Goal: Task Accomplishment & Management: Manage account settings

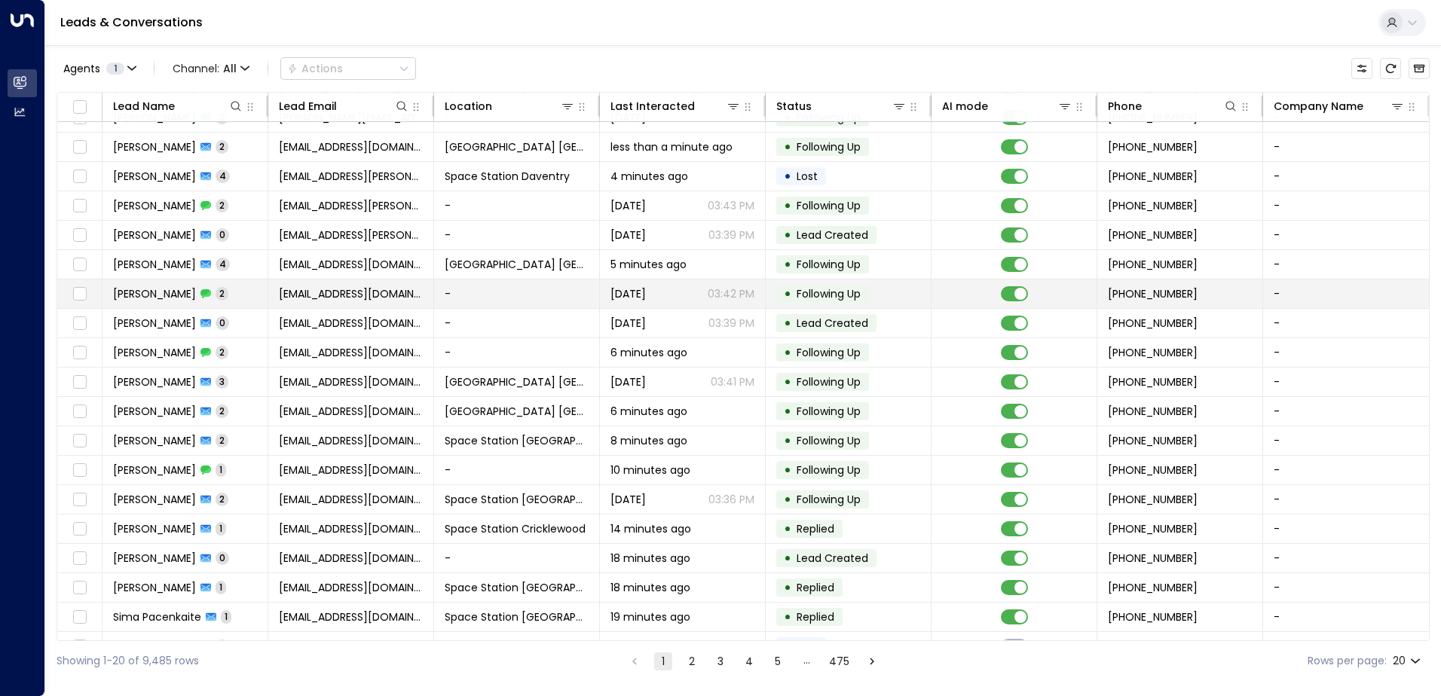
scroll to position [74, 0]
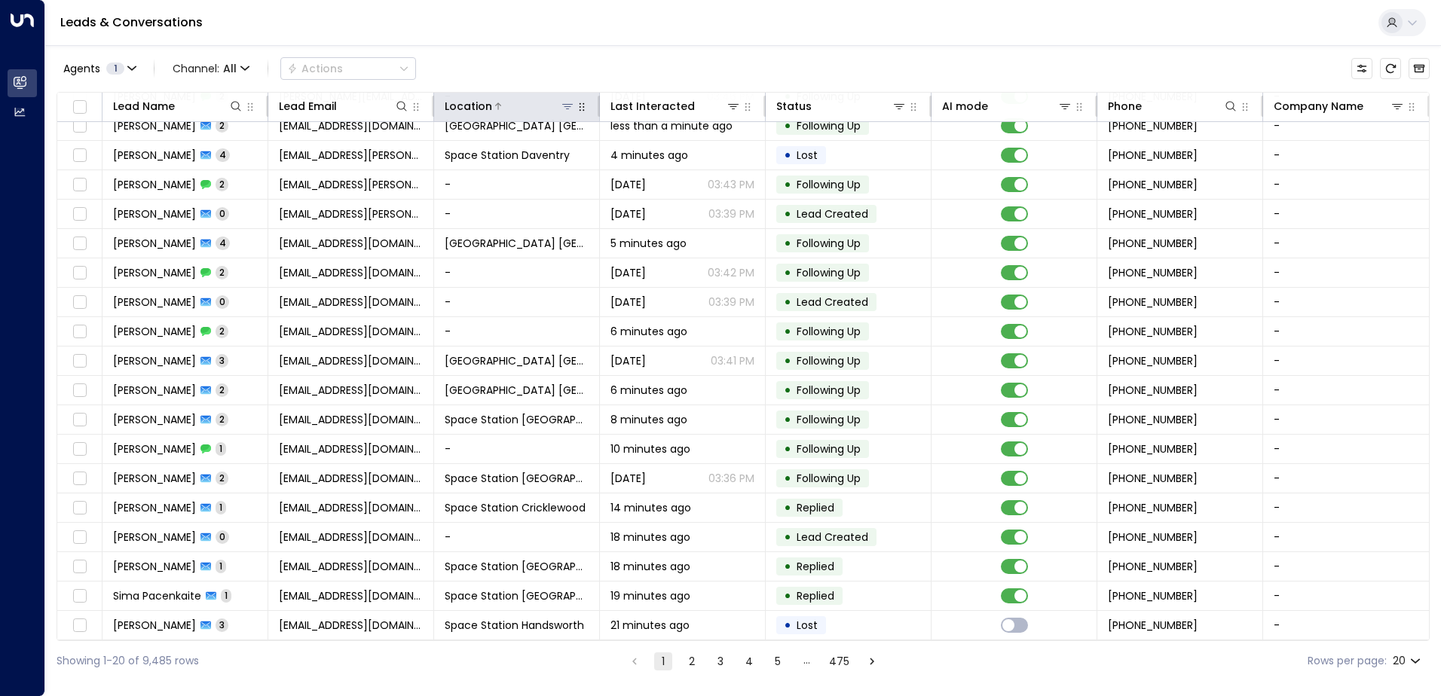
click at [567, 109] on icon at bounding box center [567, 106] width 11 height 5
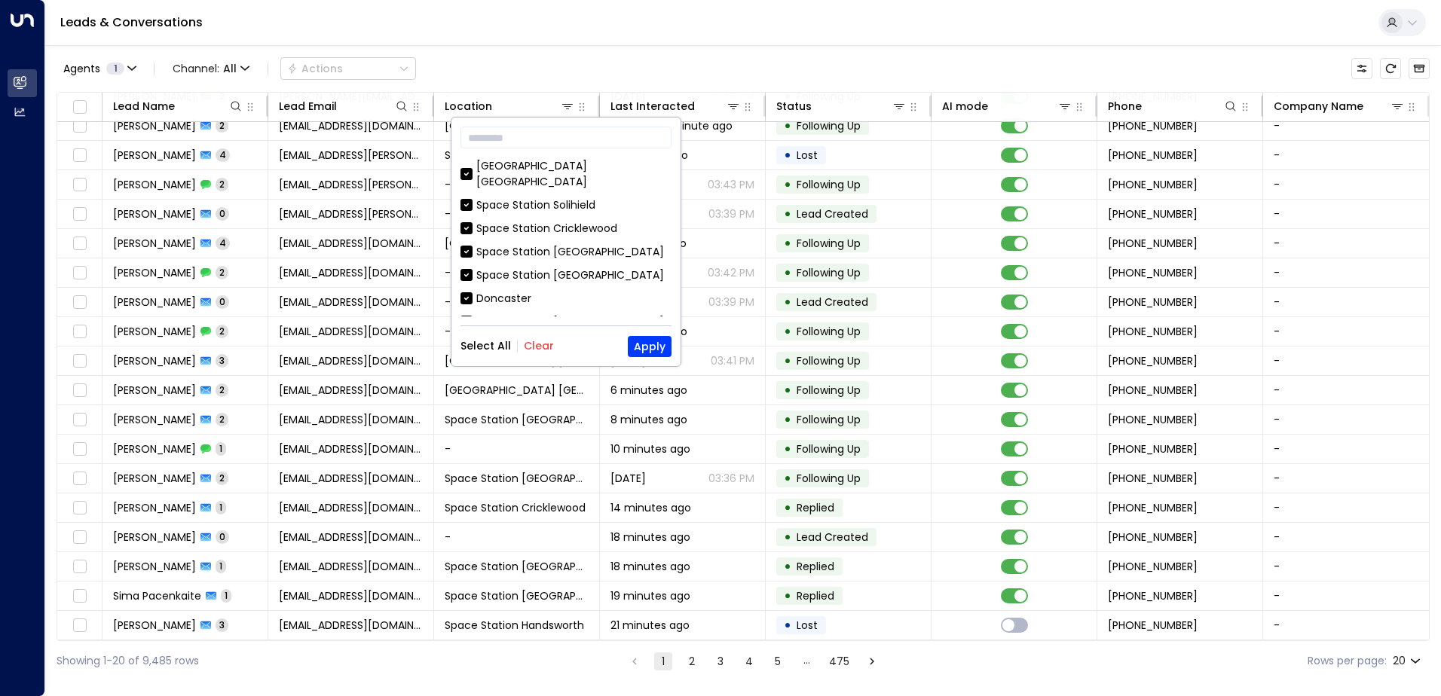
click at [524, 340] on button "Clear" at bounding box center [539, 346] width 30 height 12
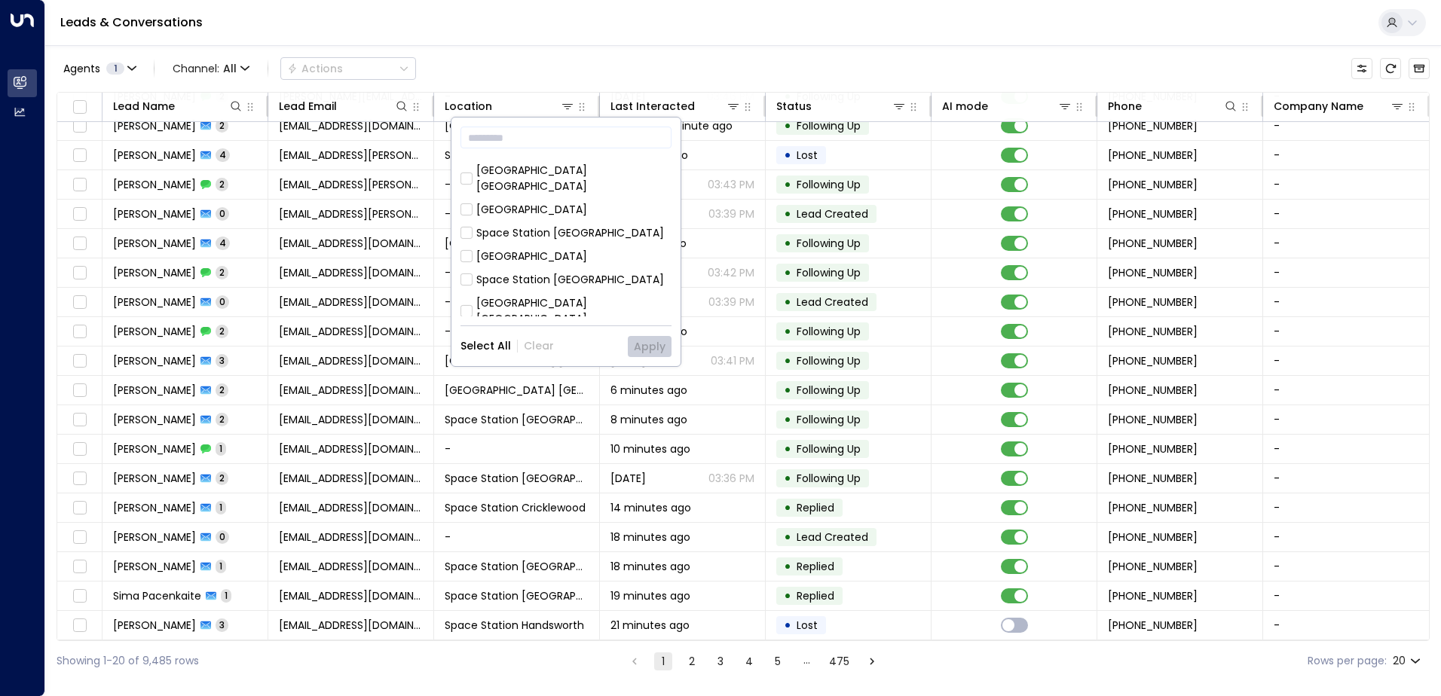
scroll to position [488, 0]
click at [577, 356] on div "Space Station [GEOGRAPHIC_DATA]" at bounding box center [570, 364] width 188 height 16
click at [643, 338] on button "Apply" at bounding box center [650, 346] width 44 height 21
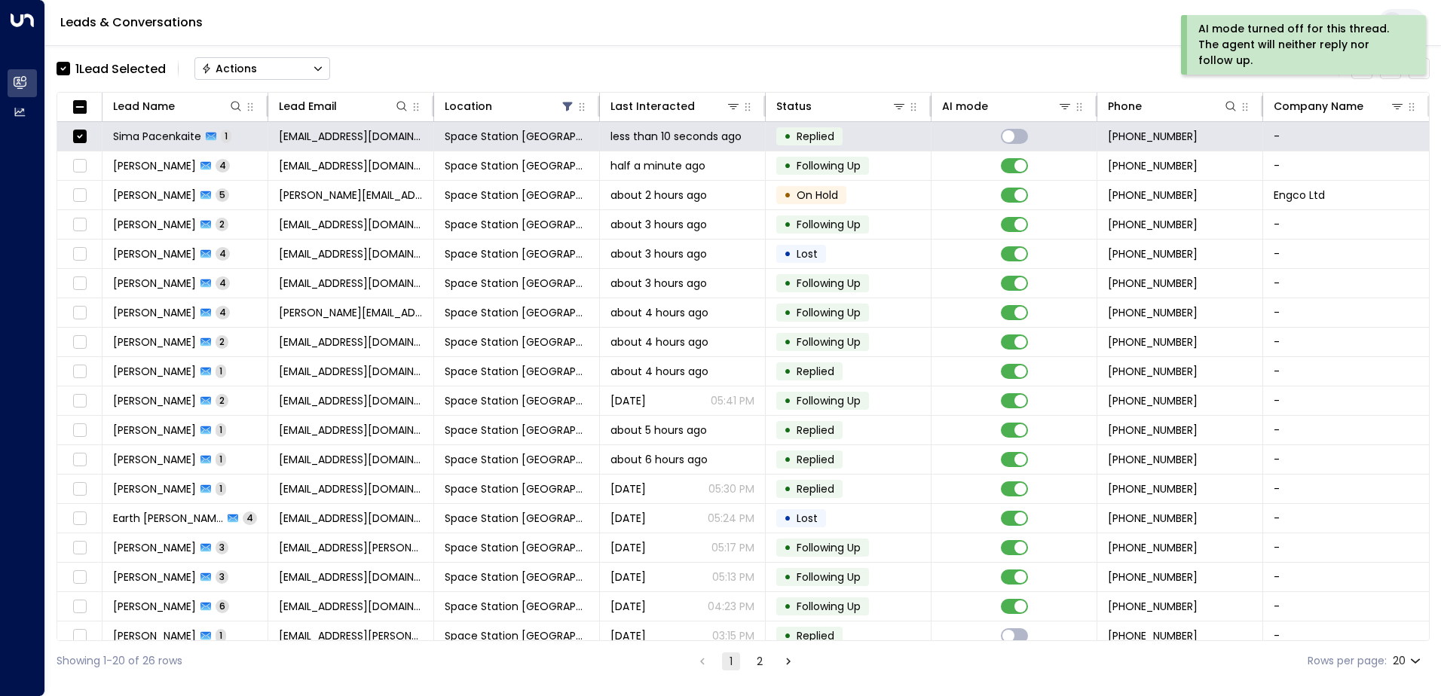
click at [293, 64] on button "Actions" at bounding box center [262, 68] width 136 height 23
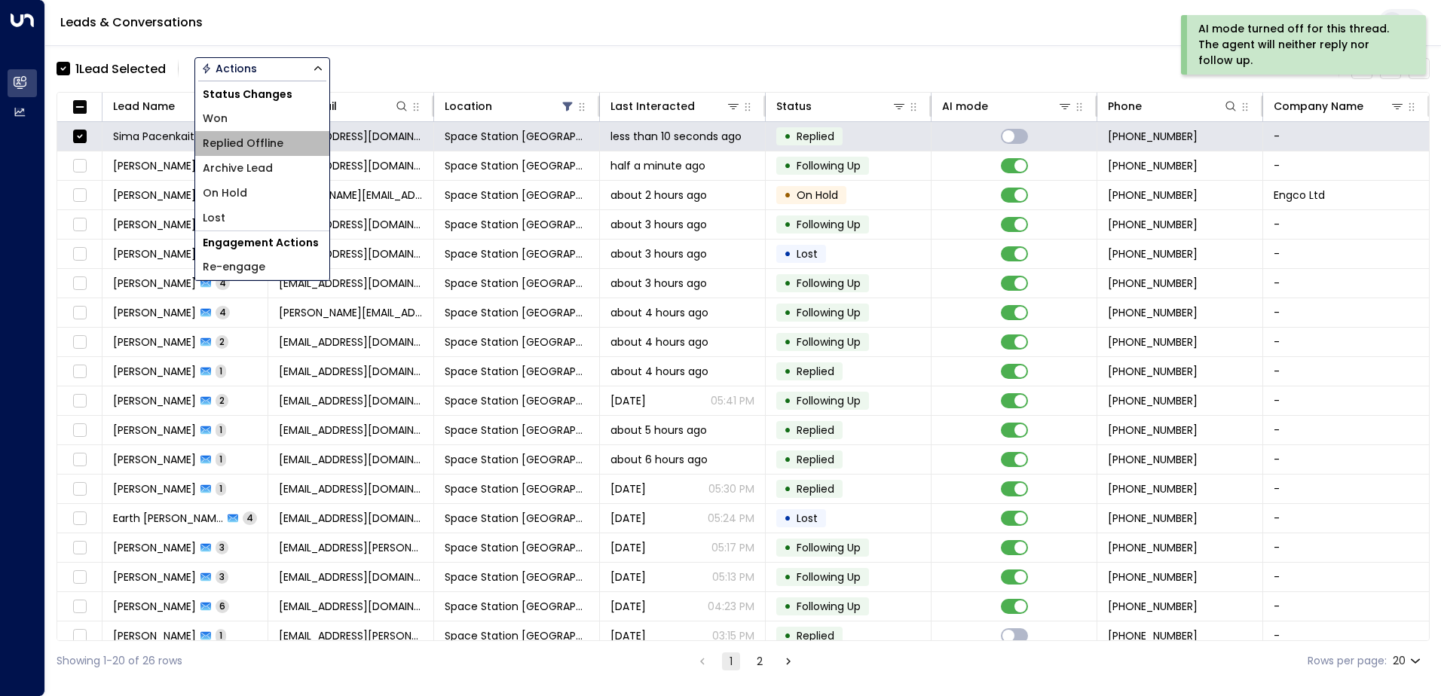
click at [299, 142] on li "Replied Offline" at bounding box center [262, 143] width 134 height 25
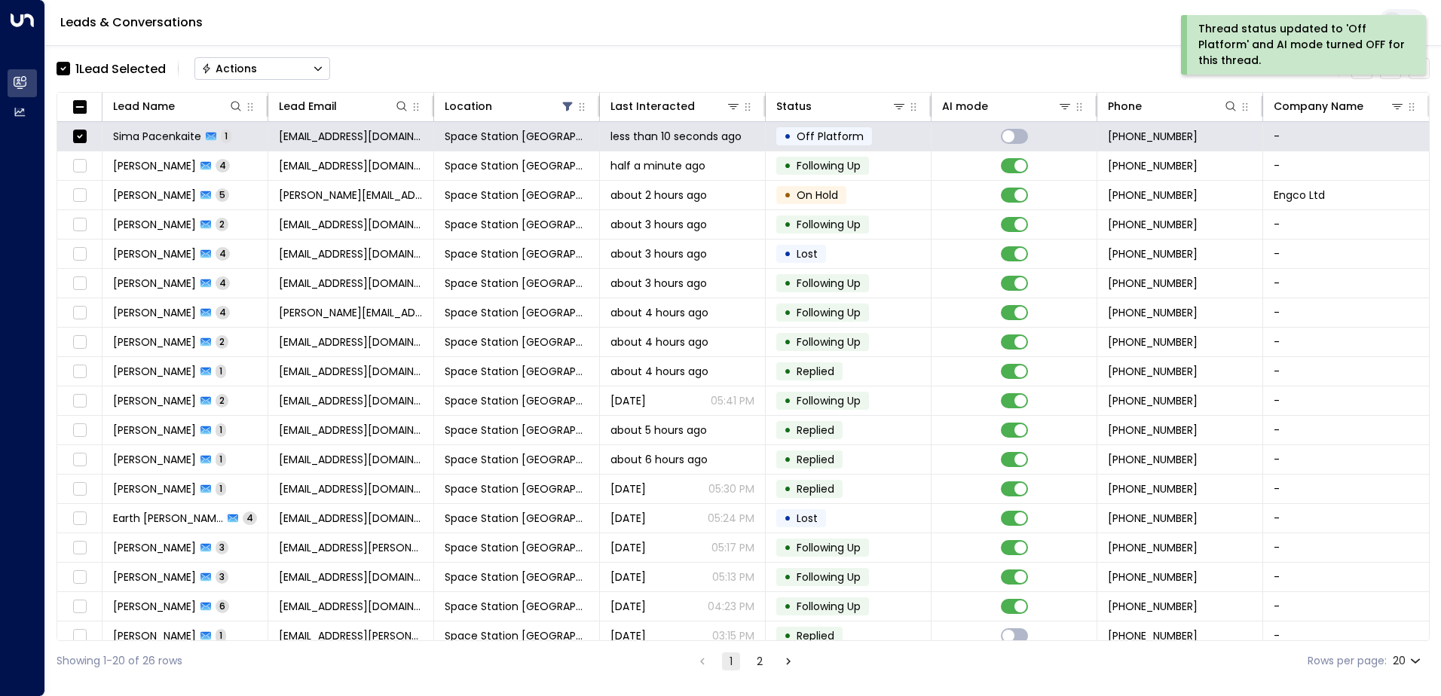
click at [277, 72] on button "Actions" at bounding box center [262, 68] width 136 height 23
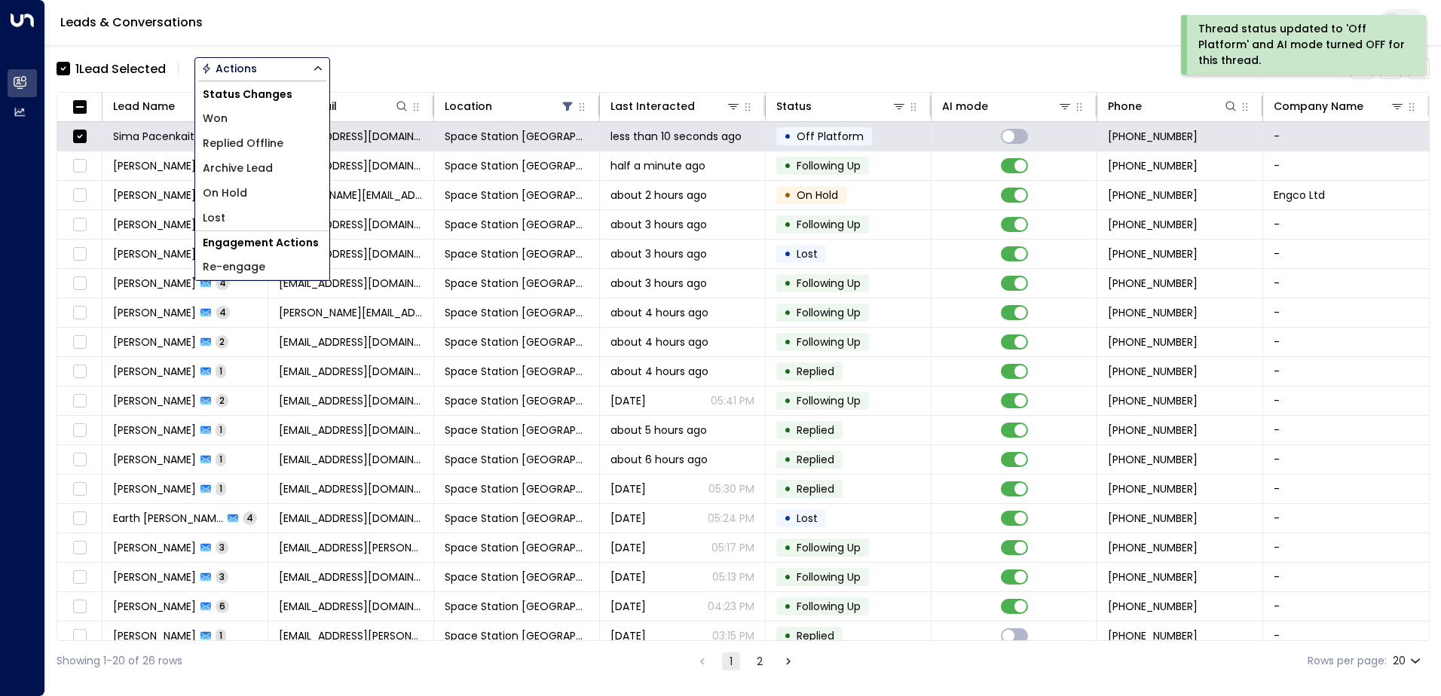
click at [244, 160] on li "Archive Lead" at bounding box center [262, 168] width 134 height 25
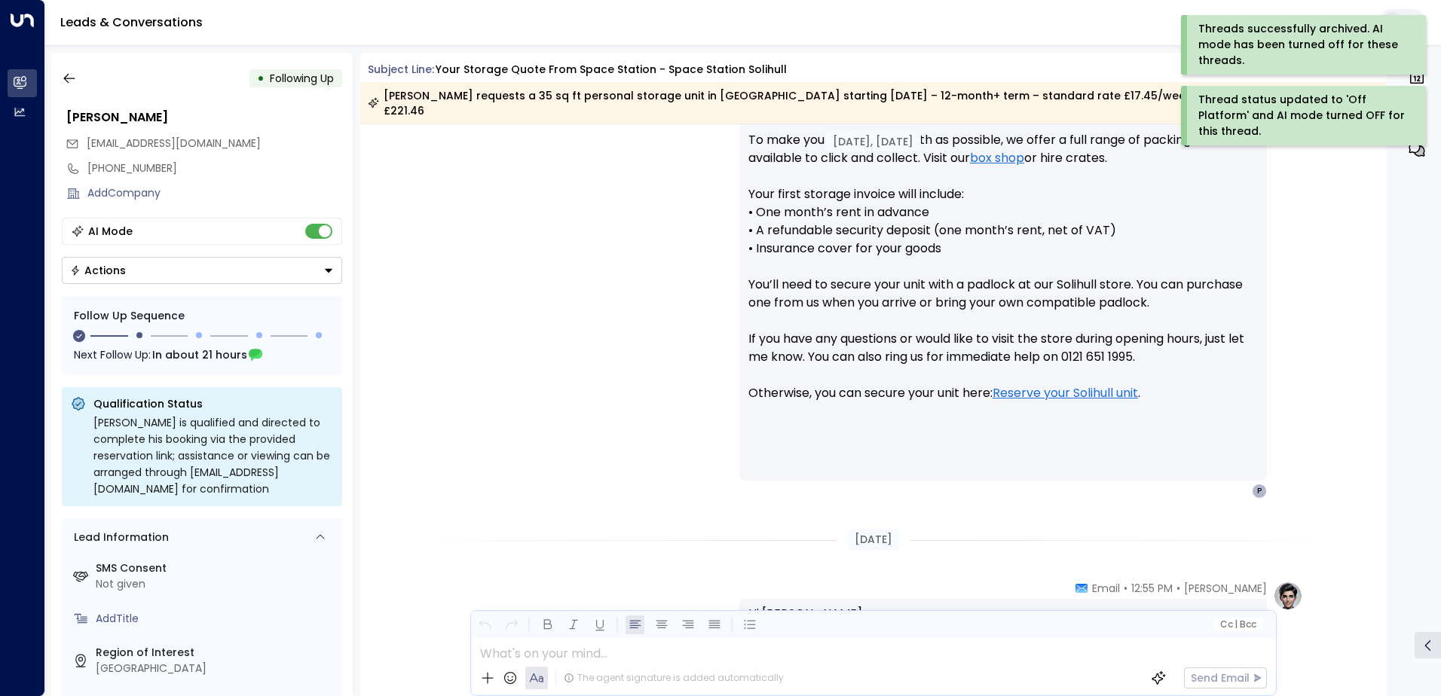
scroll to position [777, 0]
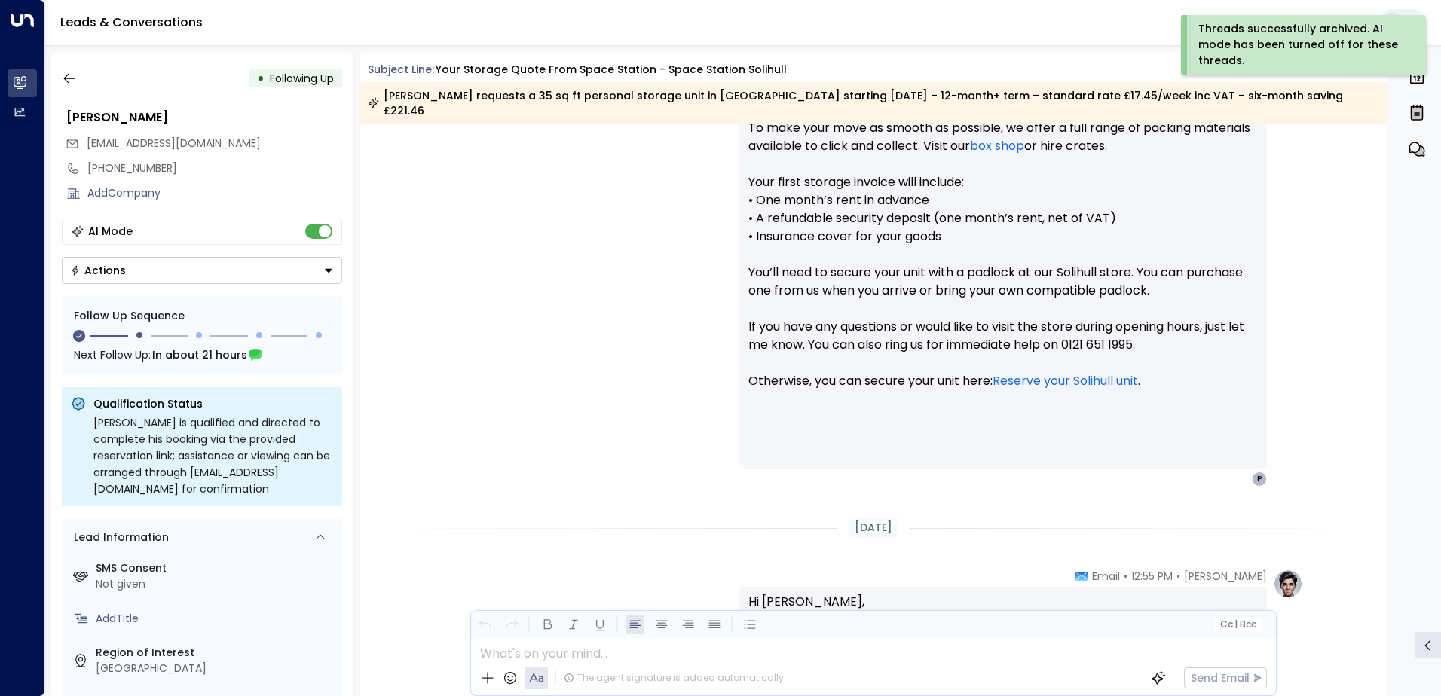
click at [84, 84] on div "• Following Up" at bounding box center [202, 78] width 280 height 27
click at [75, 83] on icon "button" at bounding box center [69, 78] width 15 height 15
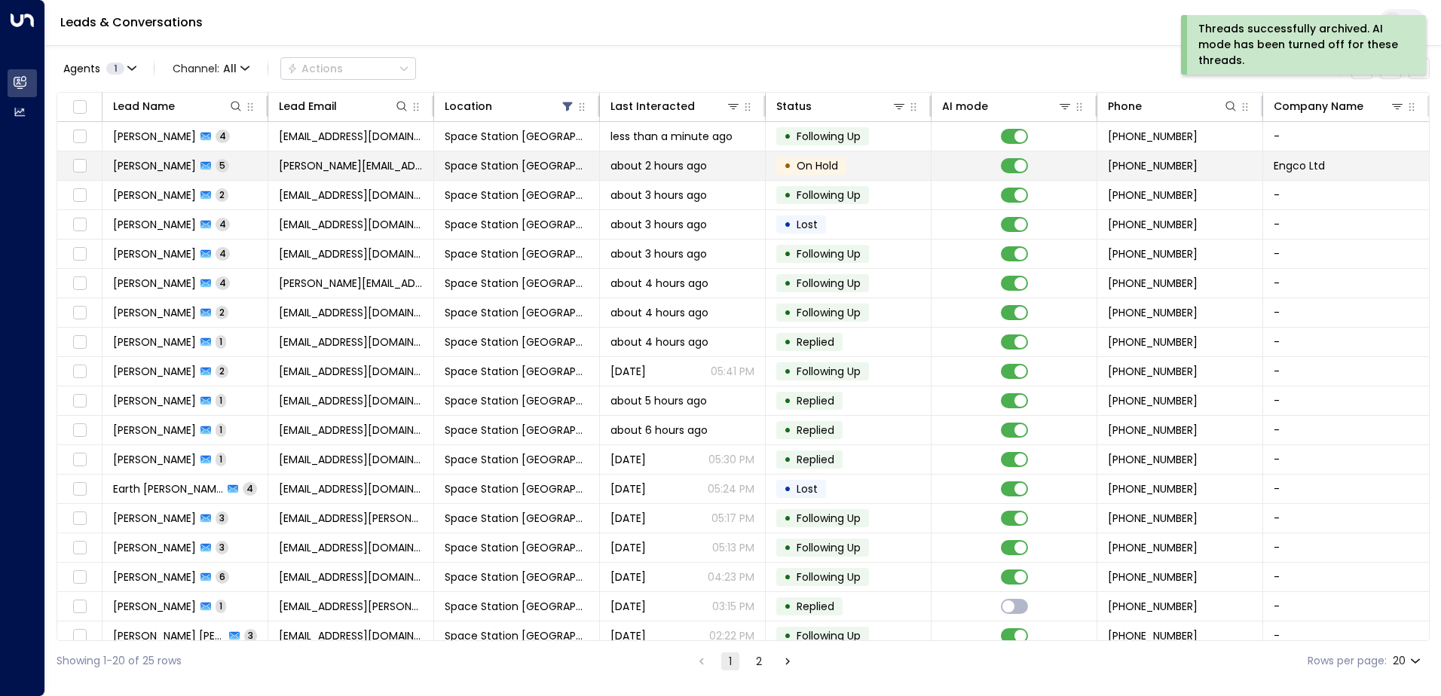
click at [457, 177] on td "Space Station [GEOGRAPHIC_DATA]" at bounding box center [517, 165] width 166 height 29
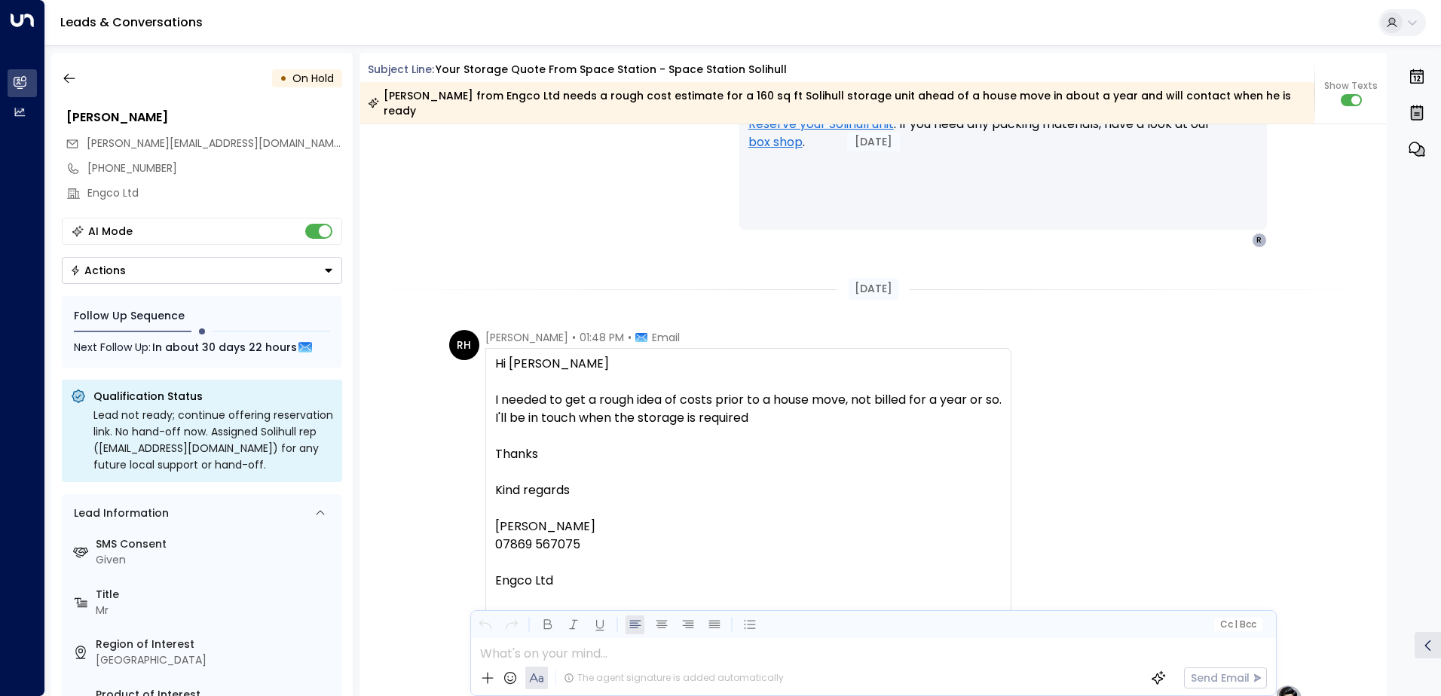
scroll to position [2623, 0]
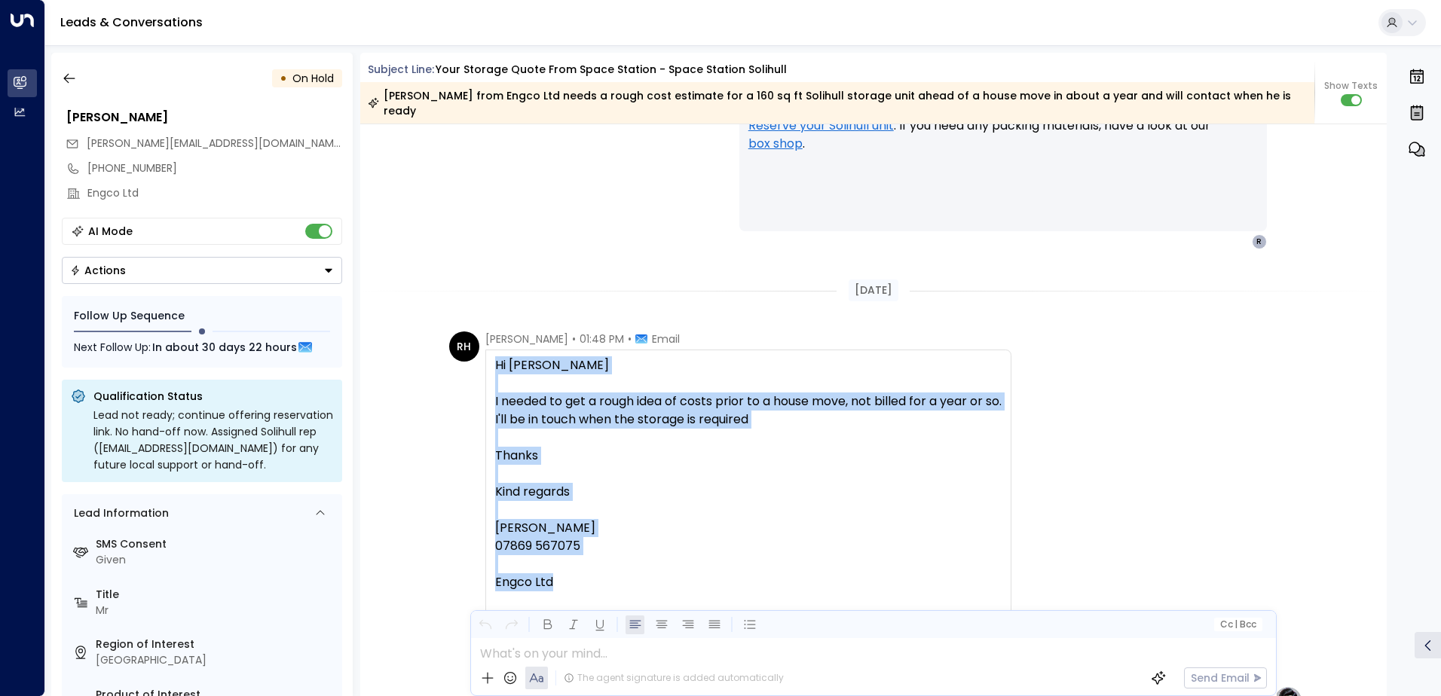
drag, startPoint x: 494, startPoint y: 350, endPoint x: 594, endPoint y: 583, distance: 253.2
click at [594, 583] on div "Hi [PERSON_NAME] I needed to get a rough idea of costs prior to a house move, n…" at bounding box center [748, 482] width 506 height 253
copy div "Hi [PERSON_NAME] I needed to get a rough idea of costs prior to a house move, n…"
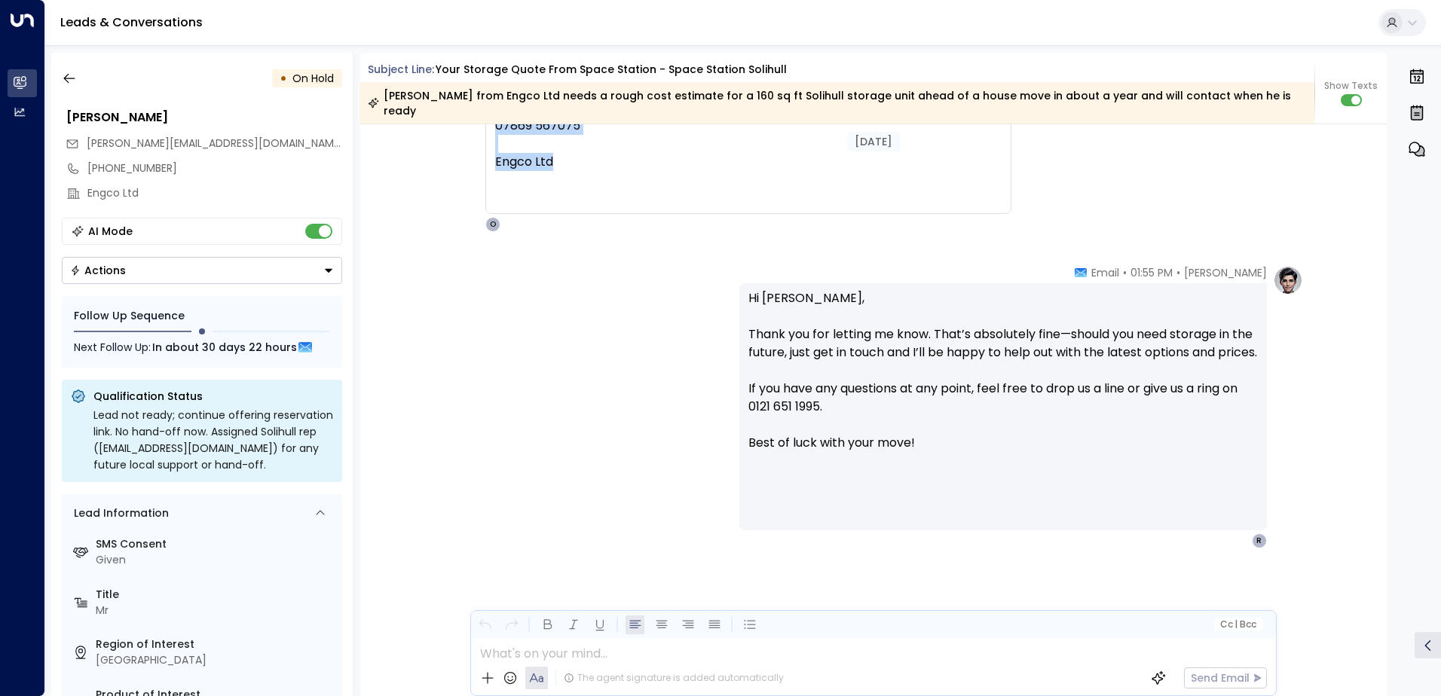
scroll to position [3049, 0]
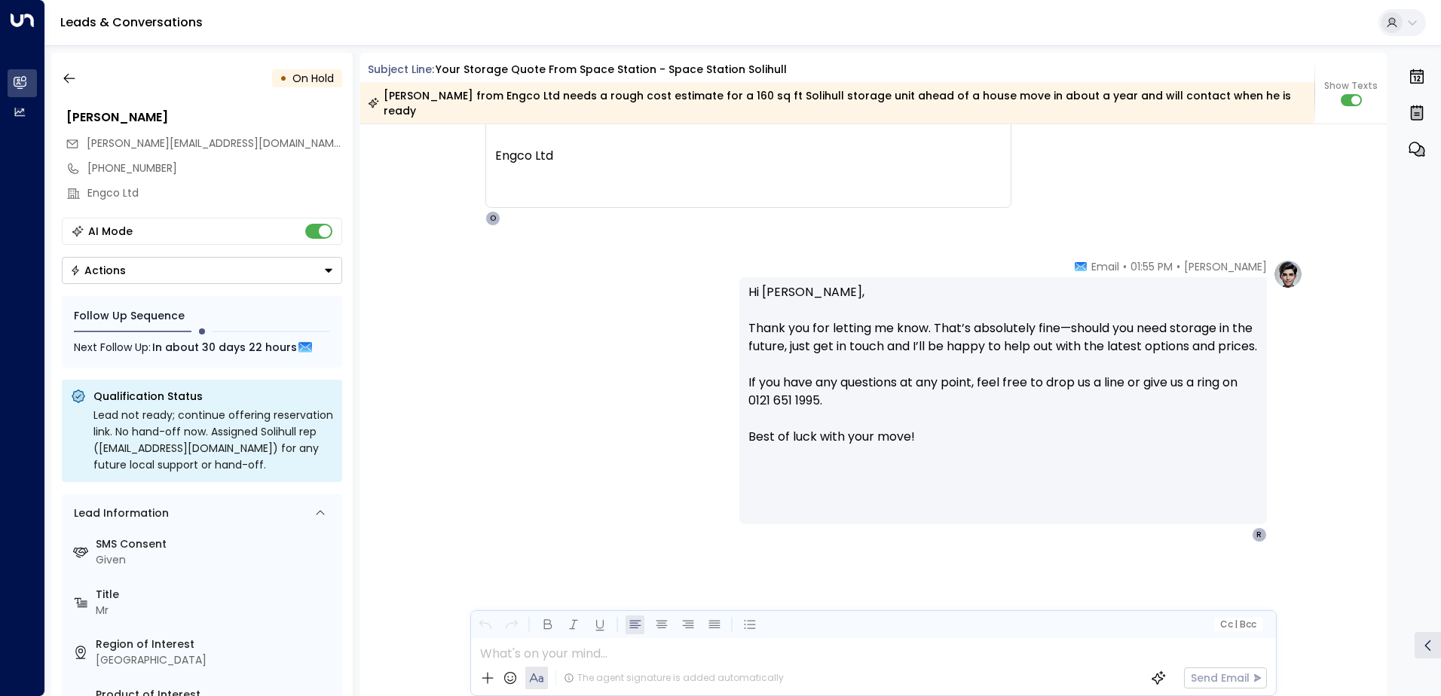
click at [931, 283] on p "Hi [PERSON_NAME], Thank you for letting me know. That’s absolutely fine—should …" at bounding box center [1002, 373] width 509 height 181
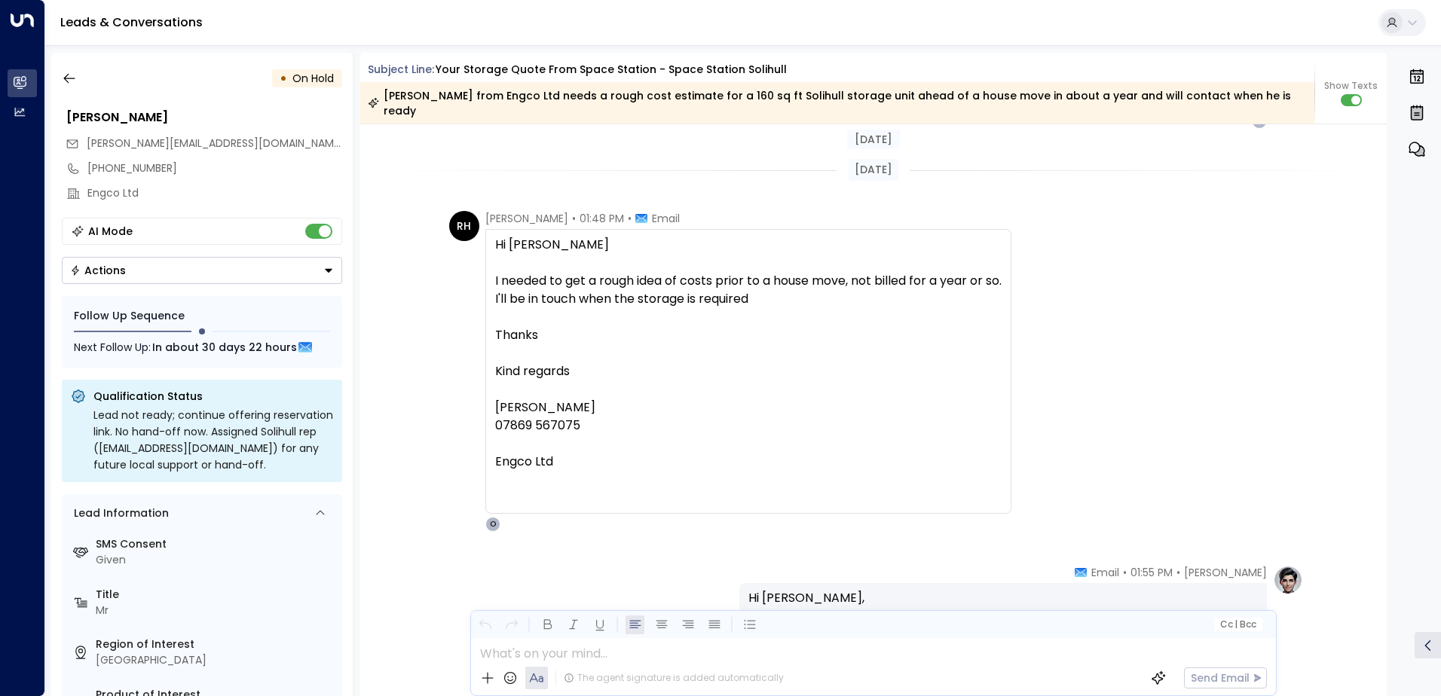
scroll to position [2211, 0]
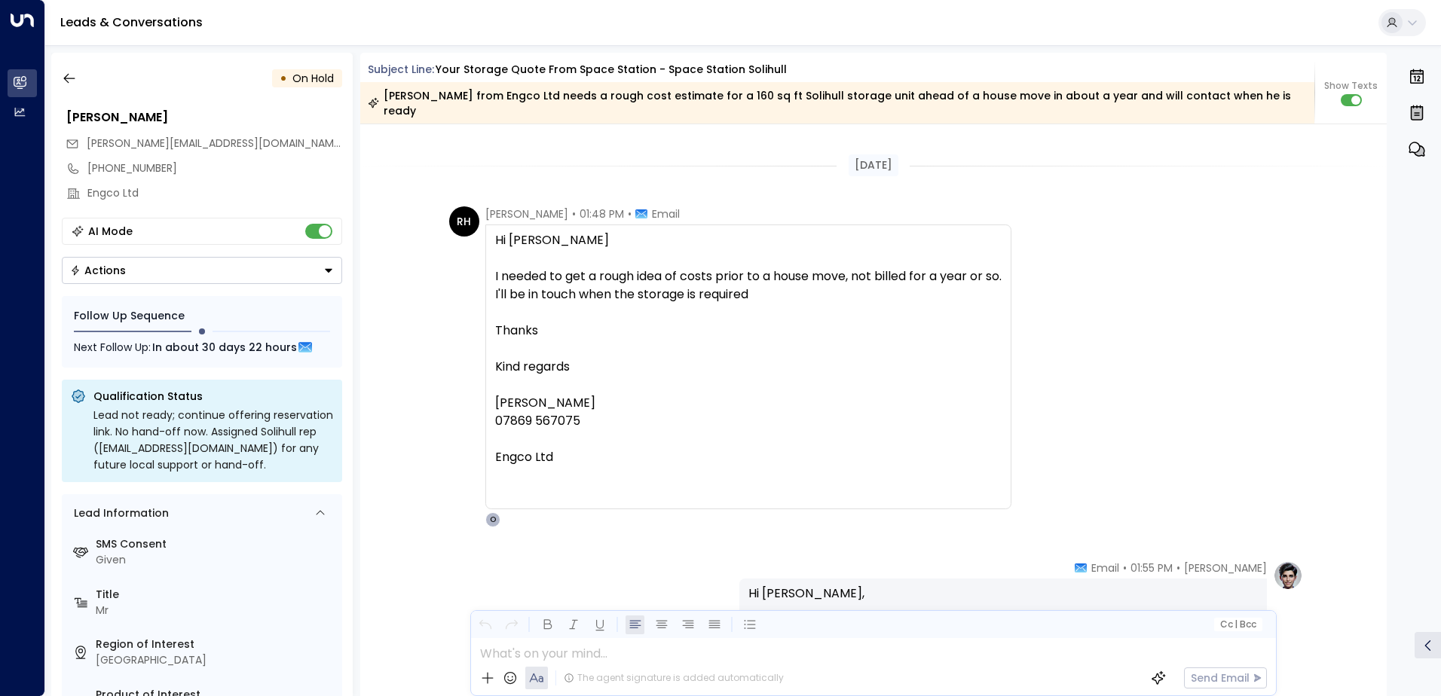
click at [323, 242] on div "AI Mode" at bounding box center [202, 231] width 280 height 27
click at [315, 266] on button "Actions" at bounding box center [202, 270] width 280 height 27
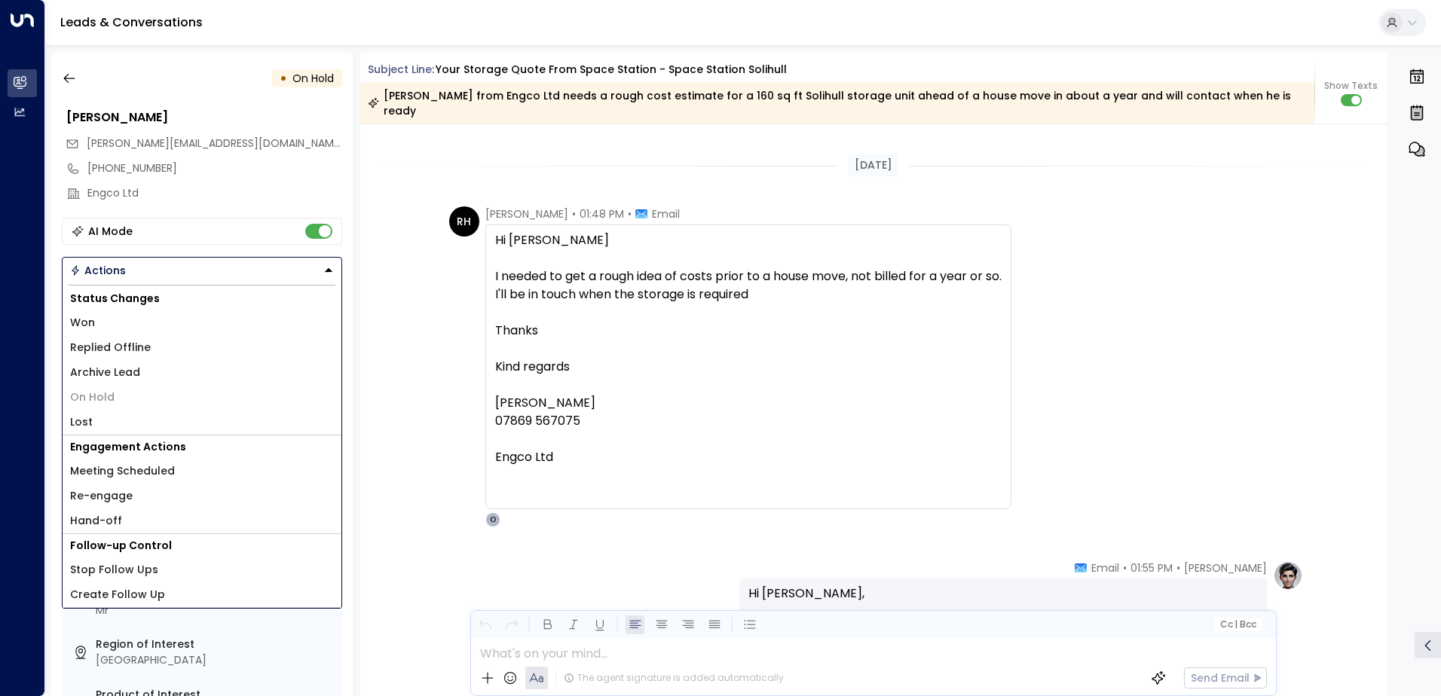
click at [132, 417] on li "Lost" at bounding box center [202, 422] width 279 height 25
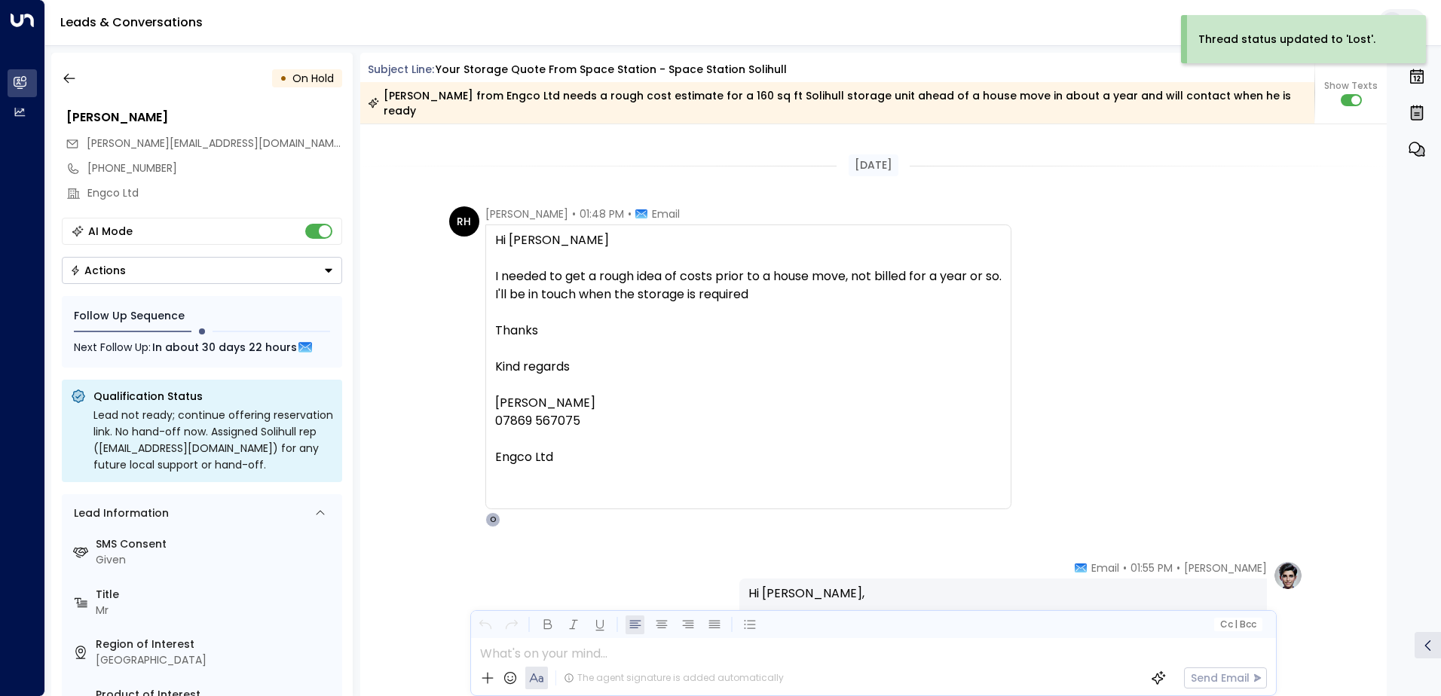
click at [311, 242] on div "AI Mode" at bounding box center [202, 231] width 280 height 27
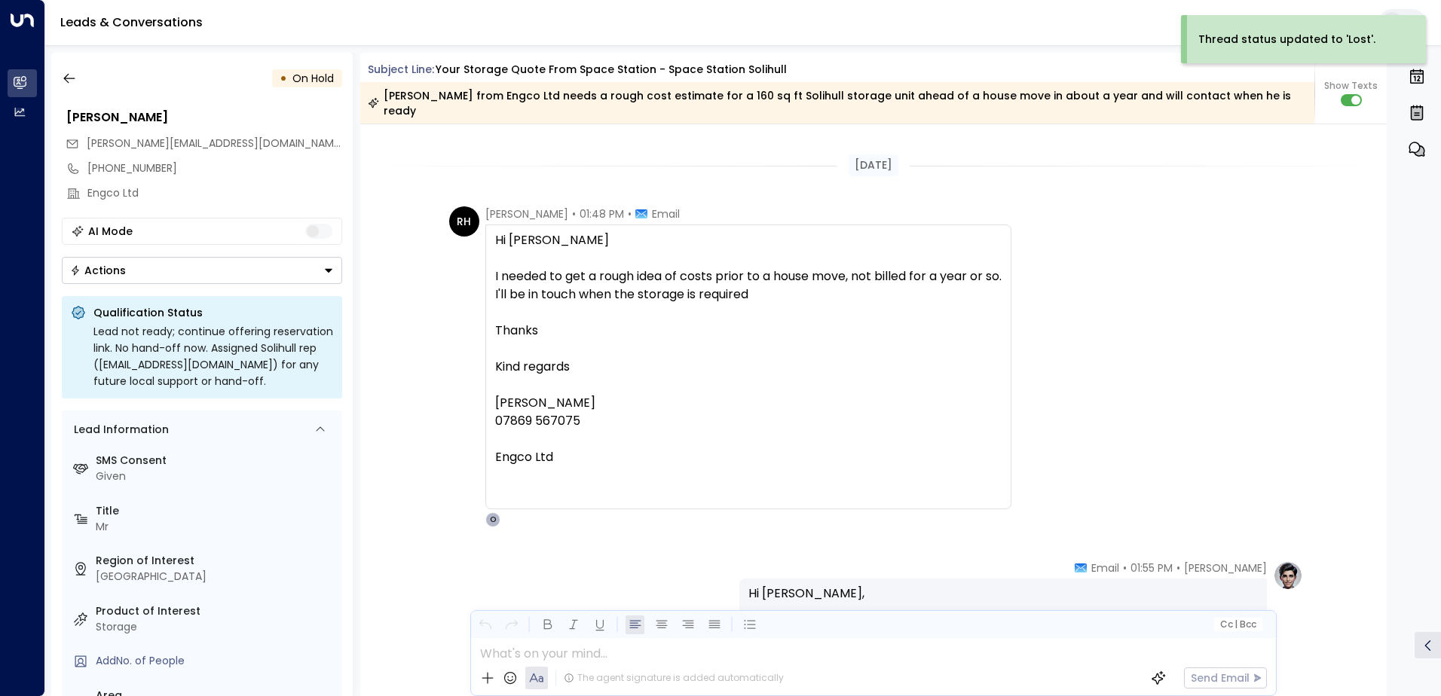
click at [298, 271] on button "Actions" at bounding box center [202, 270] width 280 height 27
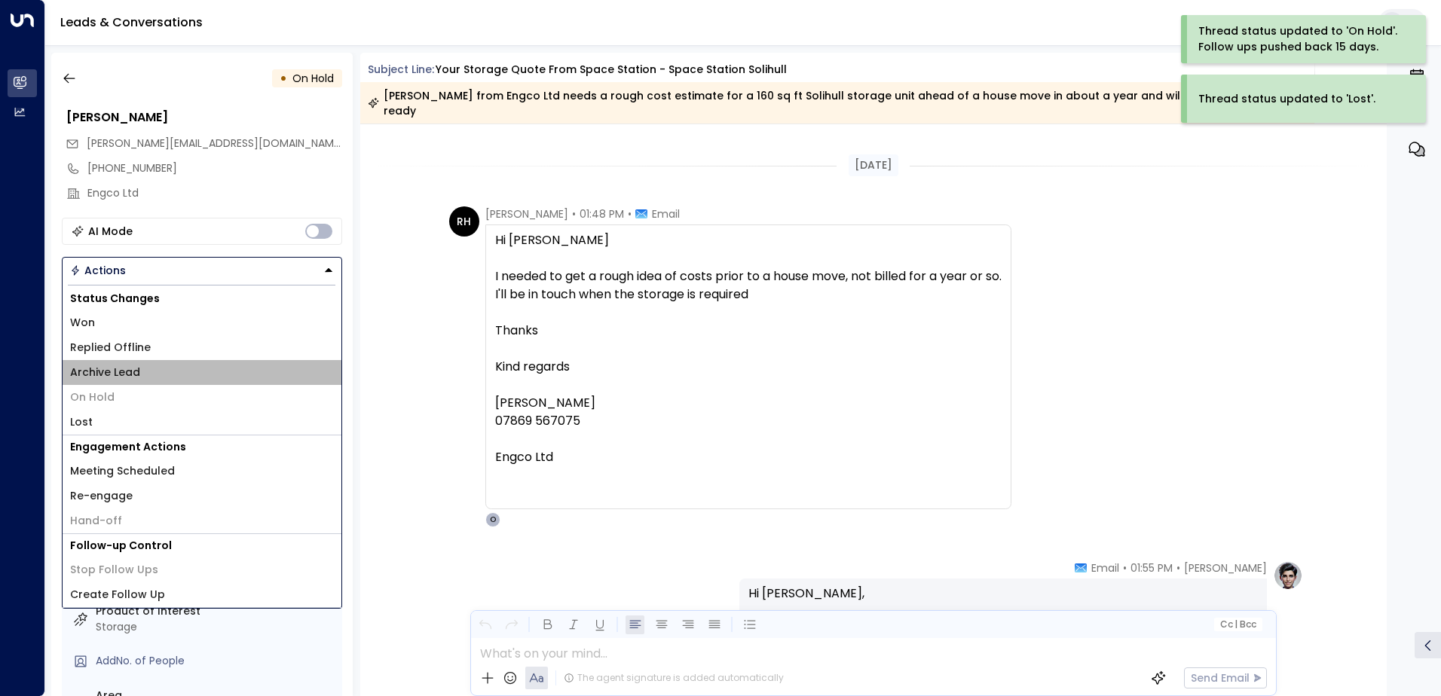
click at [206, 368] on li "Archive Lead" at bounding box center [202, 372] width 279 height 25
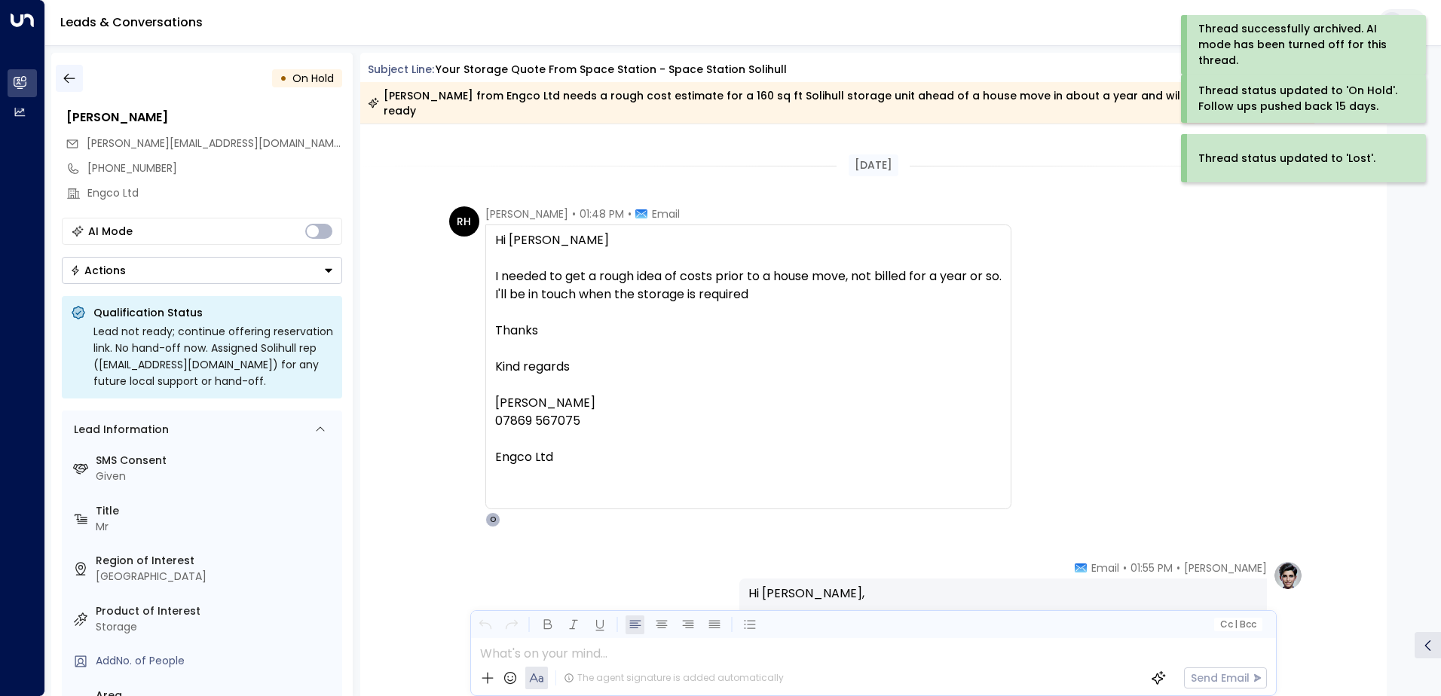
click at [77, 81] on button "button" at bounding box center [69, 78] width 27 height 27
